Goal: Find specific page/section: Find specific page/section

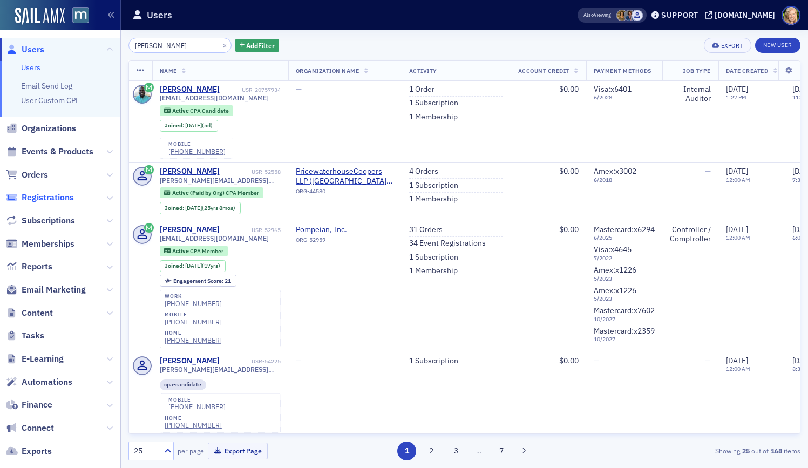
click at [46, 195] on span "Registrations" at bounding box center [48, 197] width 52 height 12
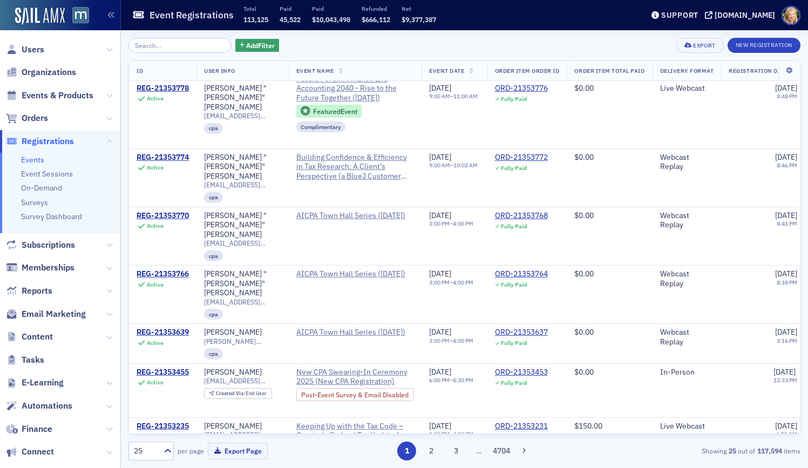
scroll to position [1126, 0]
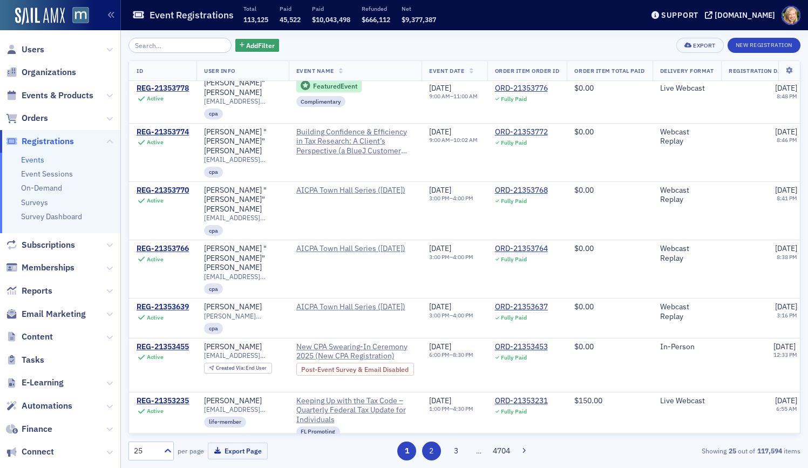
click at [430, 447] on button "2" at bounding box center [431, 450] width 19 height 19
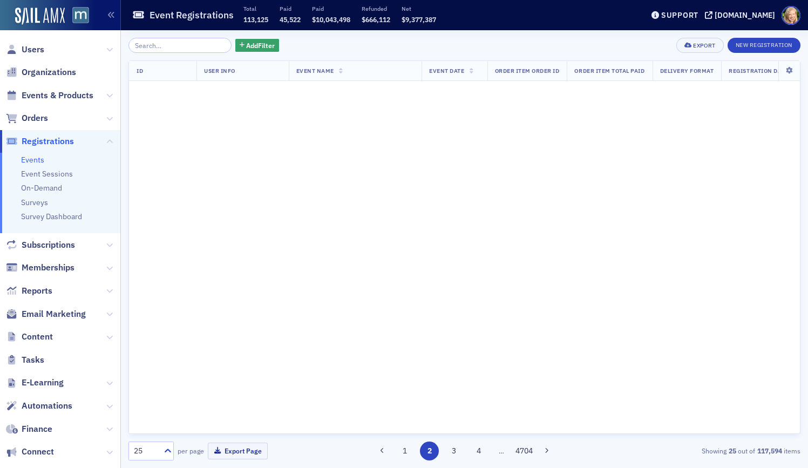
scroll to position [0, 0]
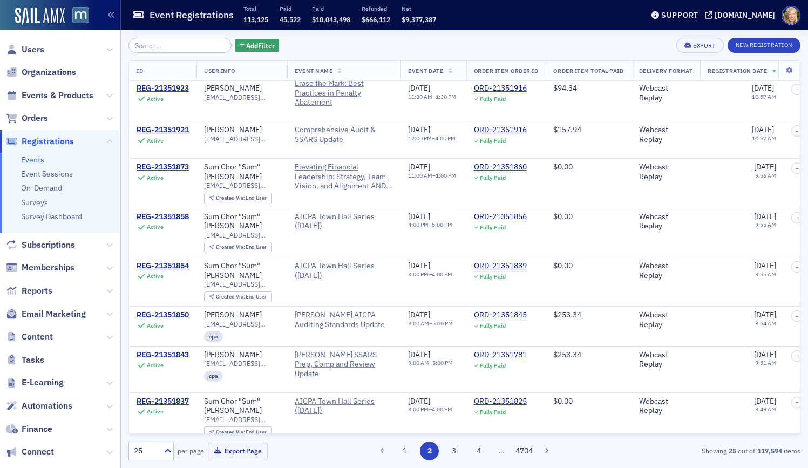
scroll to position [827, 0]
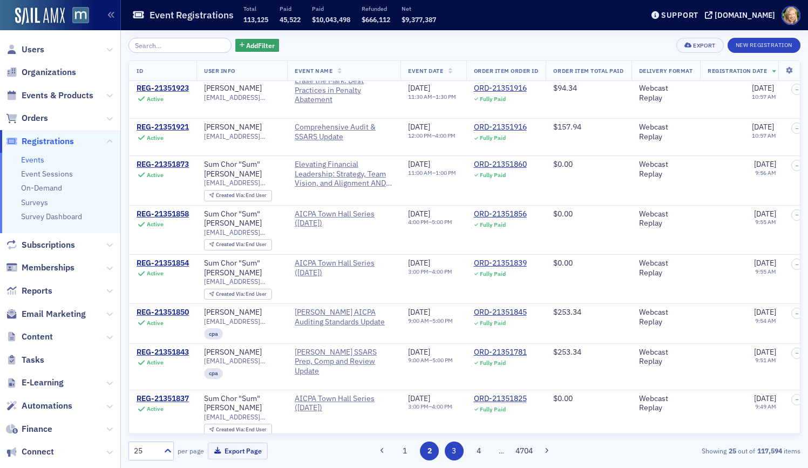
click at [450, 447] on button "3" at bounding box center [453, 450] width 19 height 19
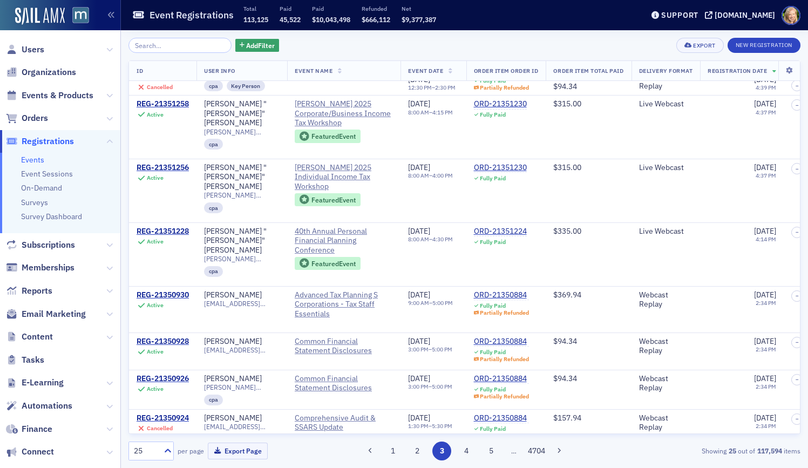
scroll to position [875, 0]
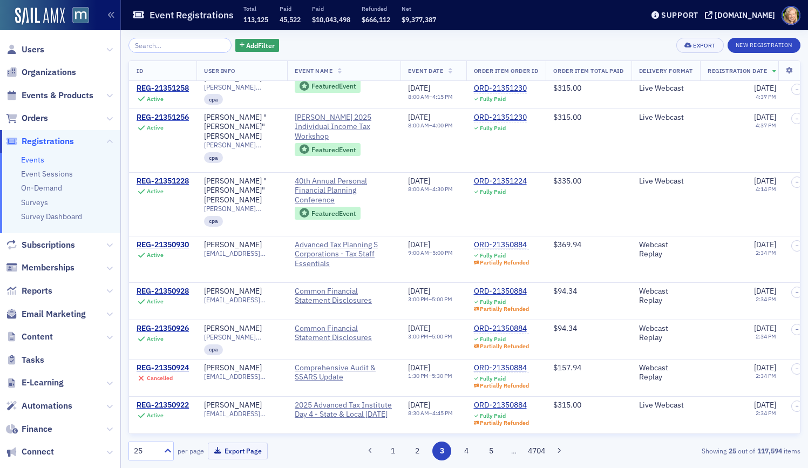
click at [51, 45] on span "Users" at bounding box center [60, 49] width 120 height 23
click at [32, 51] on span "Users" at bounding box center [33, 50] width 23 height 12
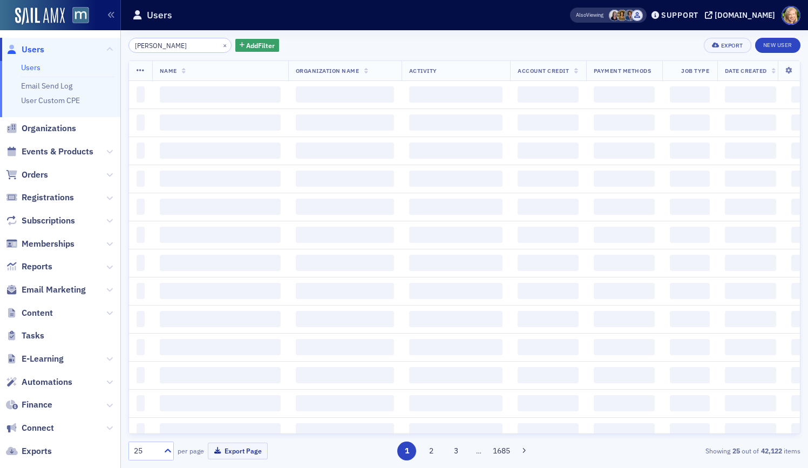
scroll to position [0, 4]
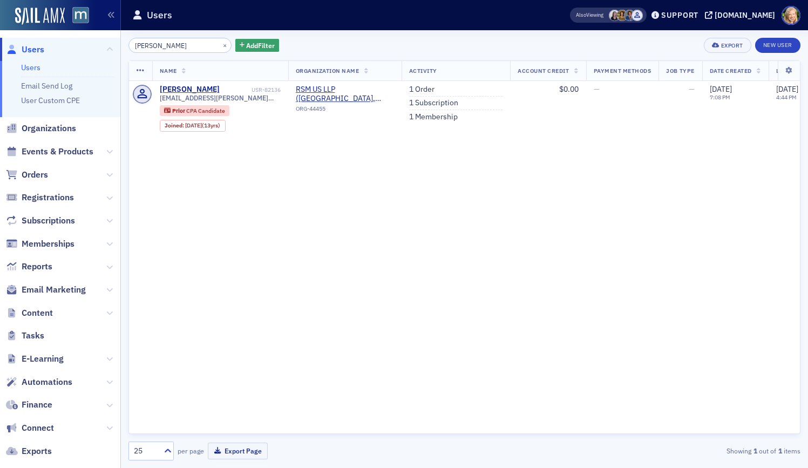
type input "[PERSON_NAME]"
click at [297, 40] on div "[PERSON_NAME] × Add Filter Export New User" at bounding box center [464, 45] width 672 height 15
